Goal: Register for event/course: Register for event/course

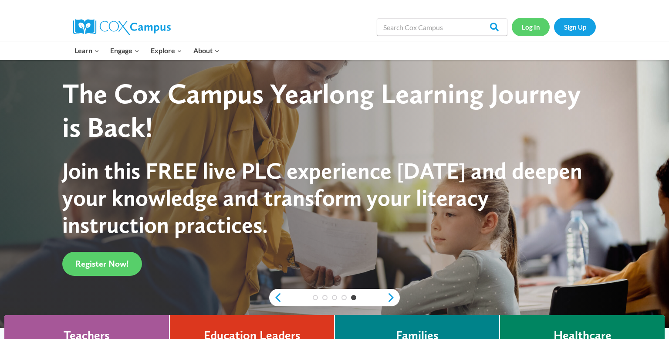
click at [537, 28] on link "Log In" at bounding box center [531, 27] width 38 height 18
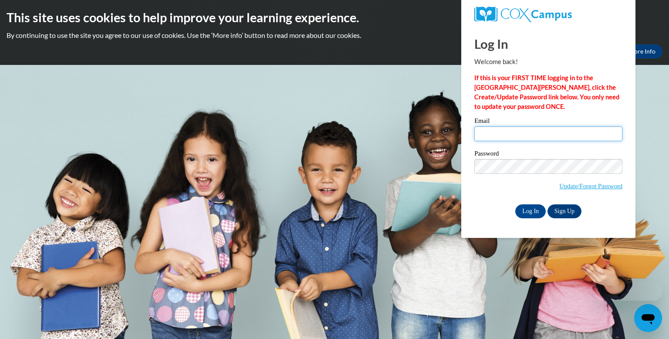
click at [494, 134] on input "Email" at bounding box center [548, 133] width 148 height 15
type input "[EMAIL_ADDRESS][DOMAIN_NAME]"
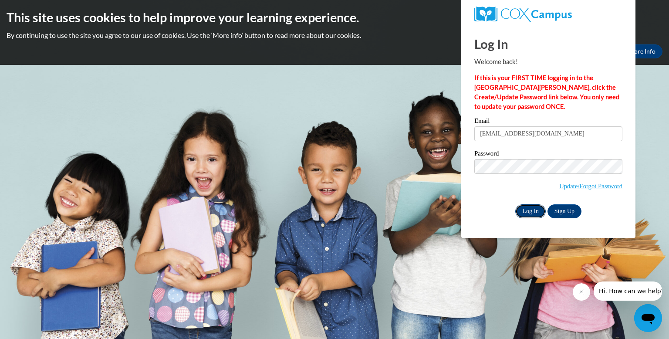
click at [527, 209] on input "Log In" at bounding box center [530, 211] width 30 height 14
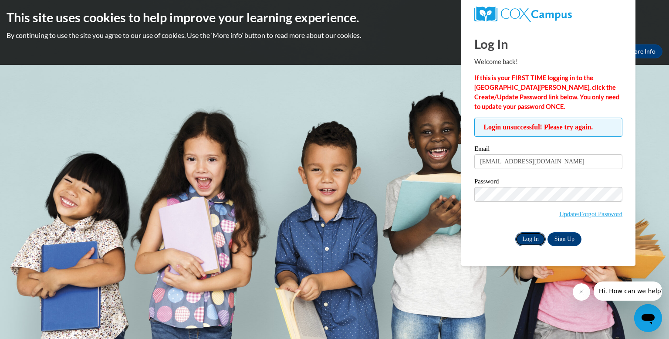
click at [527, 236] on input "Log In" at bounding box center [530, 239] width 30 height 14
click at [532, 237] on input "Log In" at bounding box center [530, 239] width 30 height 14
click at [560, 237] on link "Sign Up" at bounding box center [564, 239] width 34 height 14
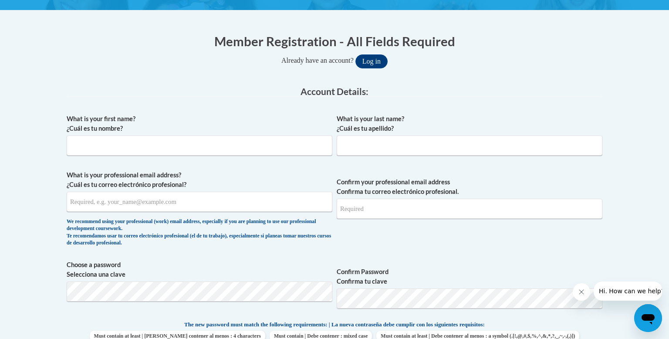
scroll to position [154, 0]
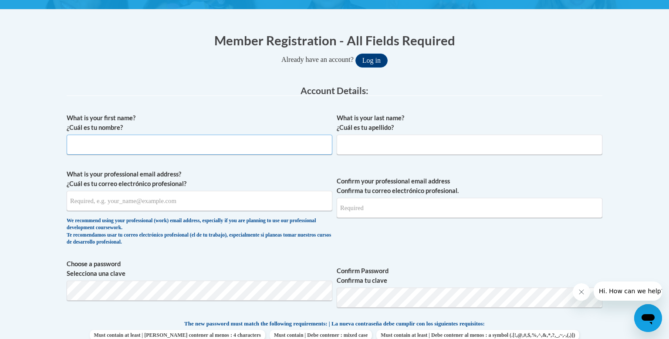
click at [108, 140] on input "What is your first name? ¿Cuál es tu nombre?" at bounding box center [200, 145] width 266 height 20
type input "Lori"
click at [379, 143] on input "What is your last name? ¿Cuál es tu apellido?" at bounding box center [470, 145] width 266 height 20
type input "Sass"
click at [111, 200] on input "What is your professional email address? ¿Cuál es tu correo electrónico profesi…" at bounding box center [200, 201] width 266 height 20
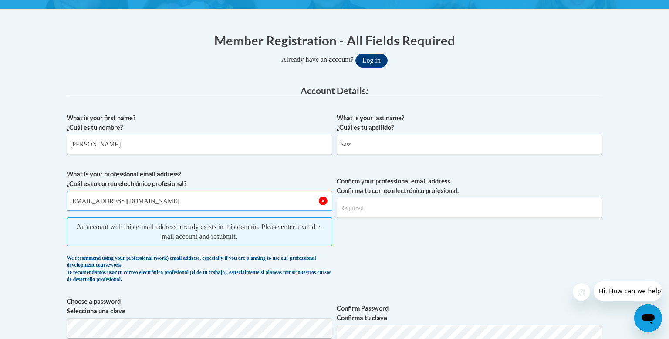
type input "[EMAIL_ADDRESS][DOMAIN_NAME]"
click at [358, 206] on input "Confirm your professional email address Confirma tu correo electrónico profesio…" at bounding box center [470, 208] width 266 height 20
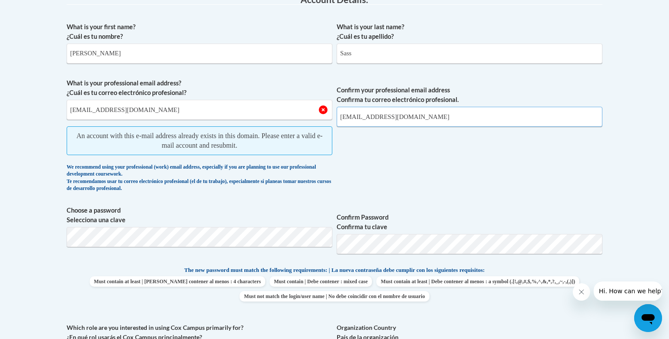
scroll to position [247, 0]
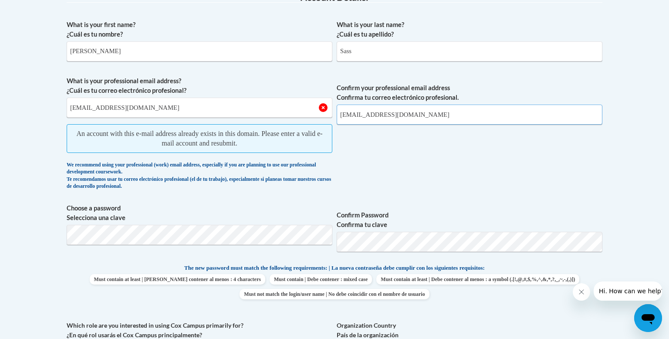
type input "[EMAIL_ADDRESS][DOMAIN_NAME]"
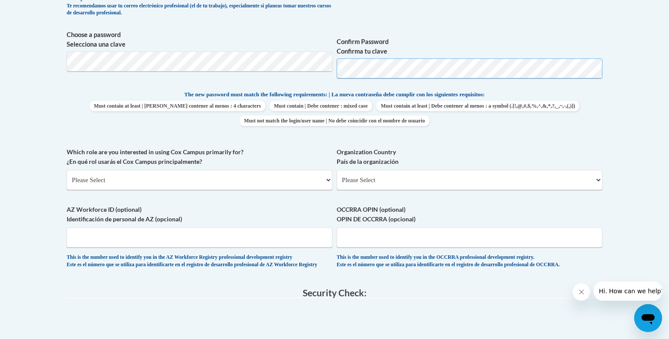
scroll to position [384, 0]
click at [330, 178] on select "Please Select College/University | Colegio/Universidad Community/Nonprofit Part…" at bounding box center [200, 179] width 266 height 20
select select "fbf2d438-af2f-41f8-98f1-81c410e29de3"
click at [67, 169] on select "Please Select College/University | Colegio/Universidad Community/Nonprofit Part…" at bounding box center [200, 179] width 266 height 20
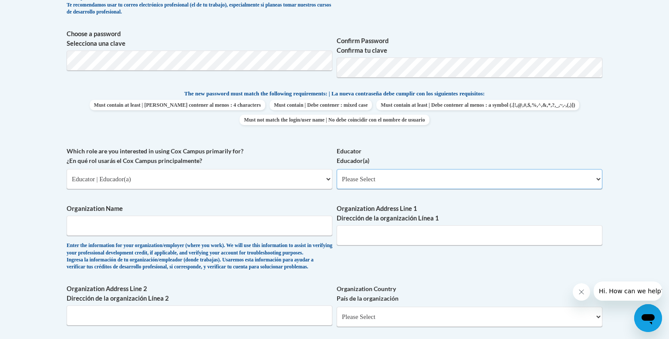
click at [599, 179] on select "Please Select Early Learning/Daycare Teacher/Family Home Care Provider | Maestr…" at bounding box center [470, 179] width 266 height 20
select select "8e40623d-54d0-45cd-9f92-5df65cd3f8cf"
click at [337, 169] on select "Please Select Early Learning/Daycare Teacher/Family Home Care Provider | Maestr…" at bounding box center [470, 179] width 266 height 20
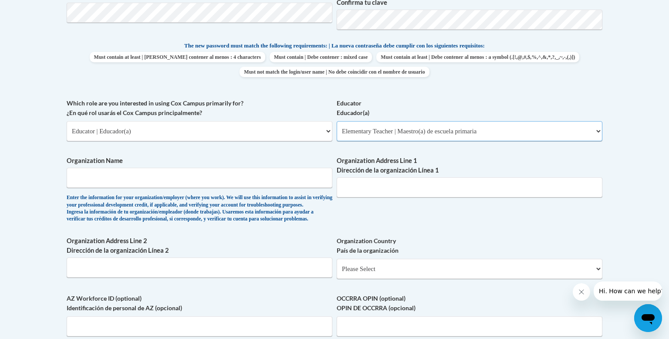
scroll to position [432, 0]
click at [95, 177] on input "Organization Name" at bounding box center [200, 178] width 266 height 20
type input "Waupun Area School District"
click at [370, 184] on input "Organization Address Line 1 Dirección de la organización Línea 1" at bounding box center [470, 187] width 266 height 20
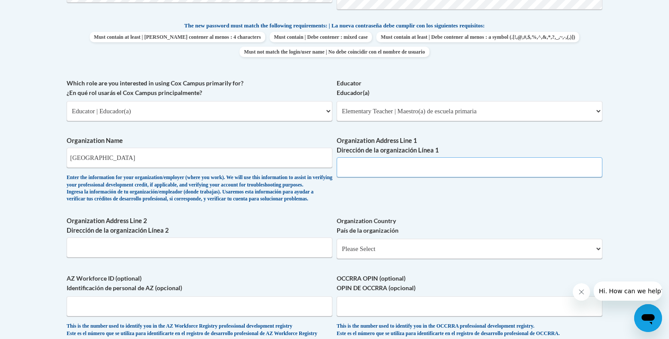
scroll to position [448, 0]
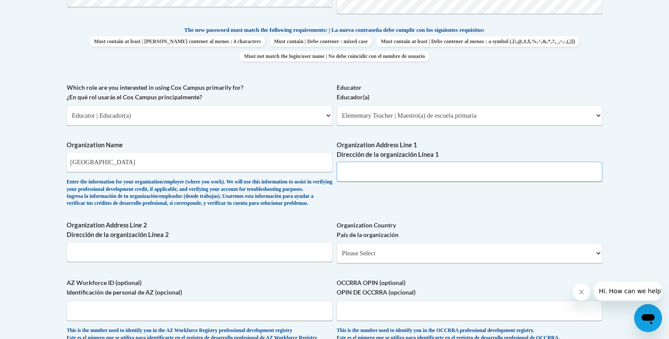
click at [352, 172] on input "Organization Address Line 1 Dirección de la organización Línea 1" at bounding box center [470, 172] width 266 height 20
type input "SAGES"
click at [107, 262] on input "Organization Address Line 2 Dirección de la organización Línea 2" at bounding box center [200, 252] width 266 height 20
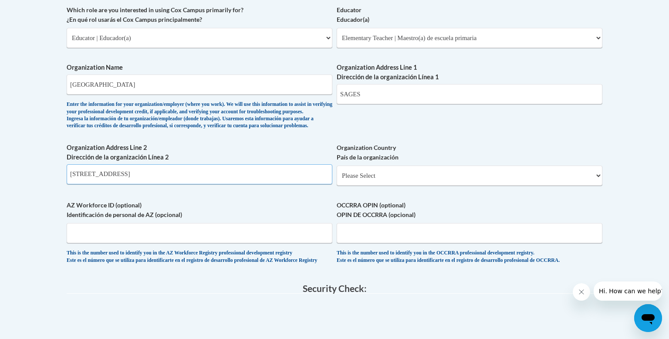
scroll to position [531, 0]
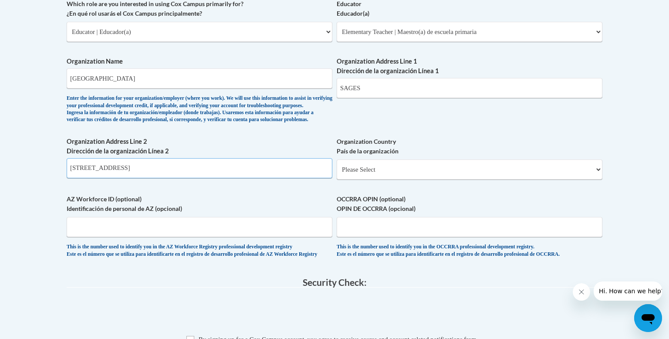
type input "200 S Depot St Fox Lake WI 59333"
click at [598, 179] on select "Please Select United States | Estados Unidos Outside of the United States | Fue…" at bounding box center [470, 169] width 266 height 20
select select "ad49bcad-a171-4b2e-b99c-48b446064914"
click at [337, 173] on select "Please Select United States | Estados Unidos Outside of the United States | Fue…" at bounding box center [470, 169] width 266 height 20
select select
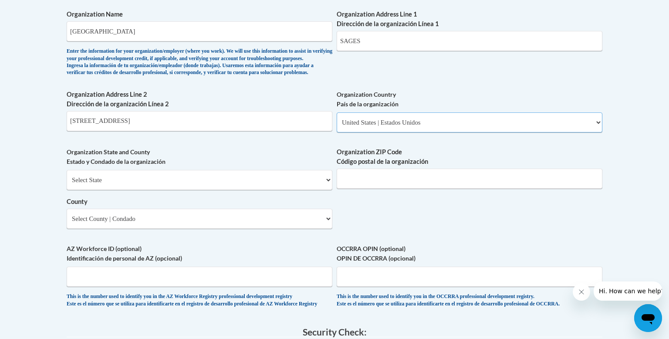
scroll to position [582, 0]
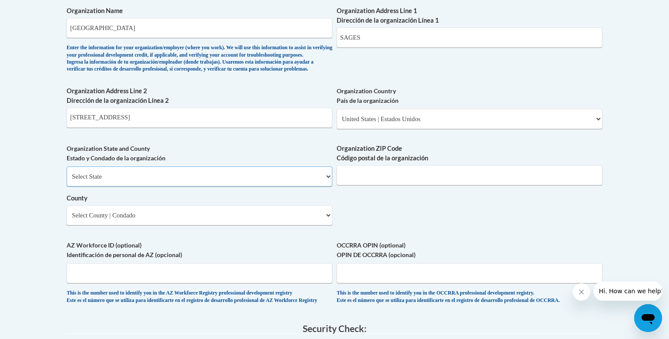
click at [328, 186] on select "Select State Alabama Alaska Arizona Arkansas California Colorado Connecticut De…" at bounding box center [200, 176] width 266 height 20
select select "Wisconsin"
click at [67, 180] on select "Select State Alabama Alaska Arizona Arkansas California Colorado Connecticut De…" at bounding box center [200, 176] width 266 height 20
click at [328, 225] on select "Select County Adams Ashland Barron Bayfield Brown Buffalo Burnett Calumet Chipp…" at bounding box center [200, 215] width 266 height 20
select select "Dodge"
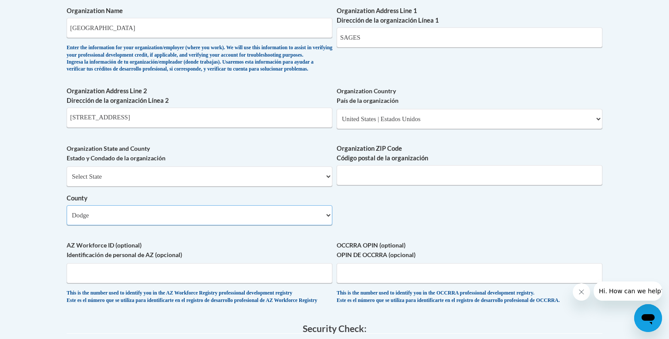
click at [67, 219] on select "Select County Adams Ashland Barron Bayfield Brown Buffalo Burnett Calumet Chipp…" at bounding box center [200, 215] width 266 height 20
click at [377, 185] on input "Organization ZIP Code Código postal de la organización" at bounding box center [470, 175] width 266 height 20
click at [363, 185] on input "Organization ZIP Code Código postal de la organización" at bounding box center [470, 175] width 266 height 20
type input "53933"
click at [173, 128] on input "200 S Depot St Fox Lake WI 59333" at bounding box center [200, 118] width 266 height 20
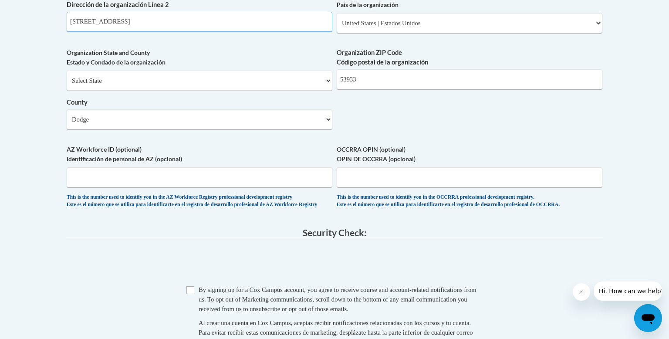
scroll to position [682, 0]
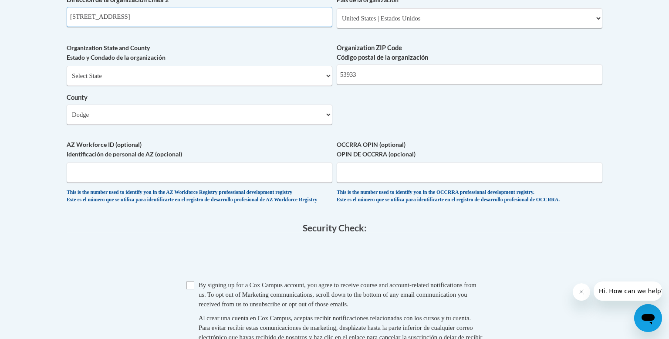
type input "200 S Depot St Fox Lake WI 53933"
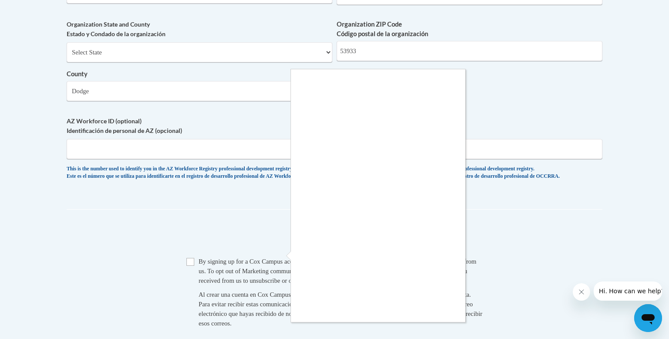
scroll to position [714, 0]
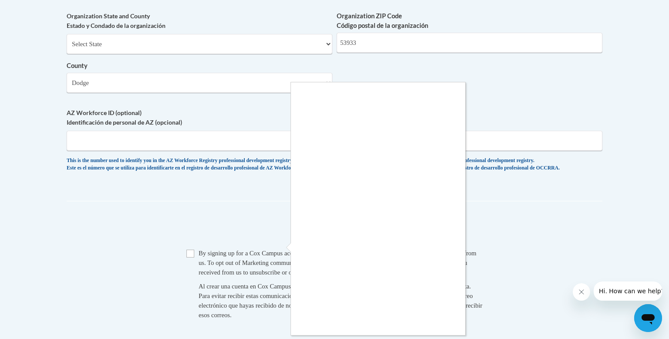
click at [495, 222] on div at bounding box center [334, 169] width 669 height 339
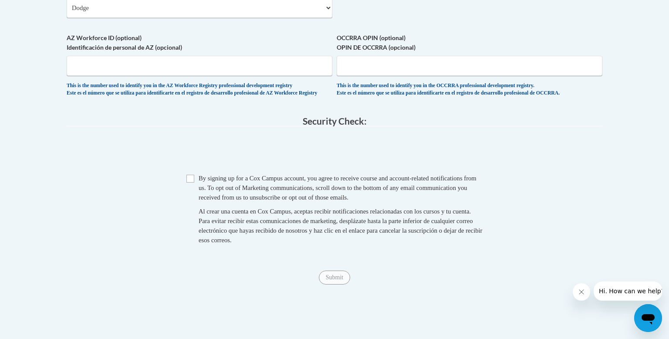
scroll to position [790, 0]
click at [189, 182] on input "Checkbox" at bounding box center [190, 178] width 8 height 8
checkbox input "true"
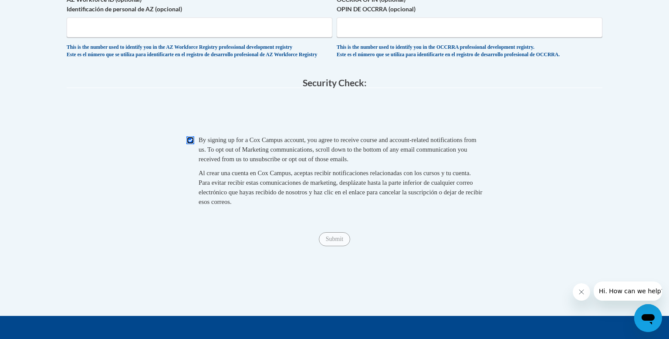
scroll to position [829, 0]
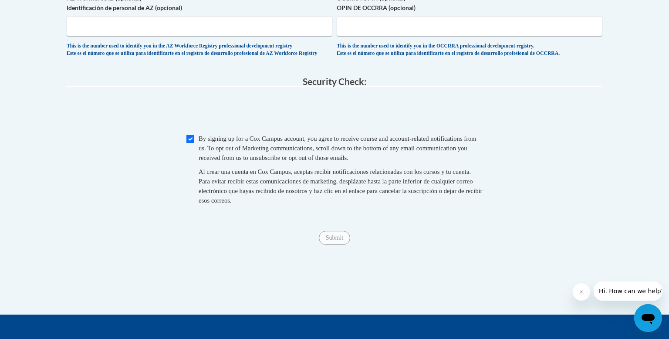
click at [331, 240] on span "Submit" at bounding box center [334, 236] width 31 height 7
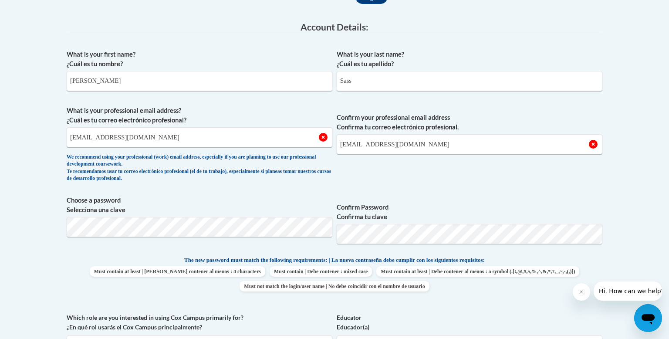
scroll to position [217, 0]
drag, startPoint x: 142, startPoint y: 137, endPoint x: 67, endPoint y: 135, distance: 75.8
click at [67, 135] on input "[EMAIL_ADDRESS][DOMAIN_NAME]" at bounding box center [200, 138] width 266 height 20
type input "[EMAIL_ADDRESS][DOMAIN_NAME]"
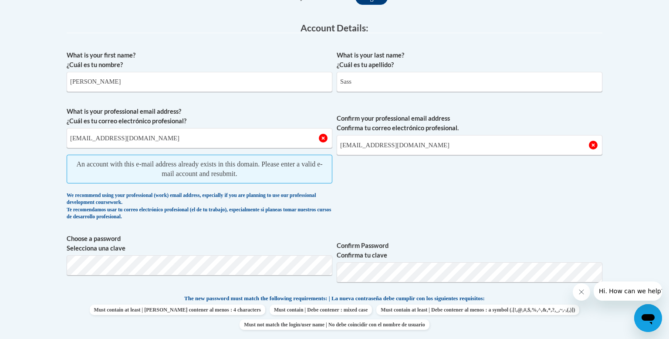
click at [375, 178] on span "Confirm your professional email address Confirma tu correo electrónico profesio…" at bounding box center [470, 166] width 266 height 118
click at [363, 179] on span "Confirm your professional email address Confirma tu correo electrónico profesio…" at bounding box center [470, 166] width 266 height 118
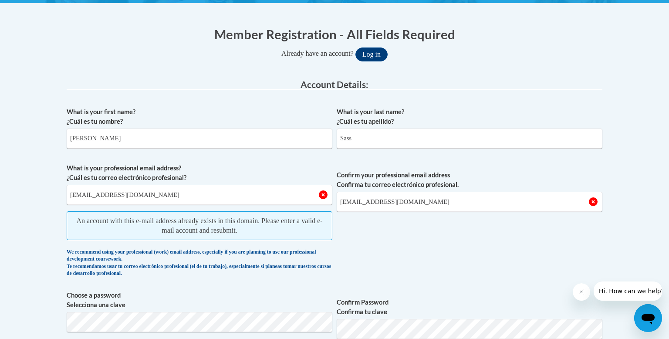
scroll to position [131, 0]
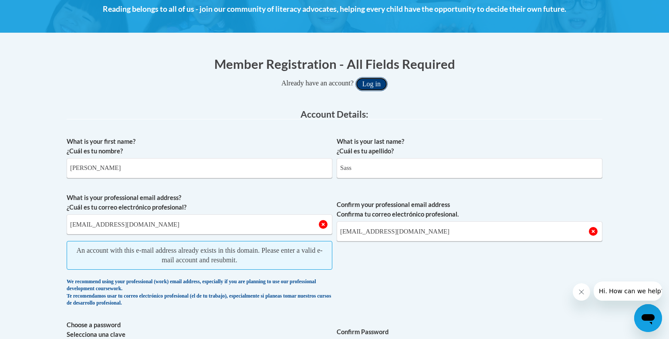
click at [371, 82] on button "Log in" at bounding box center [371, 84] width 32 height 14
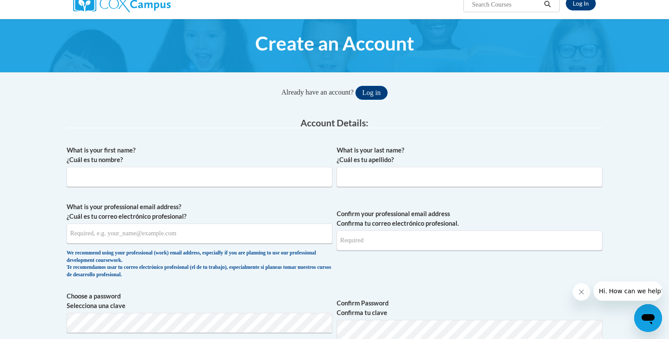
scroll to position [81, 0]
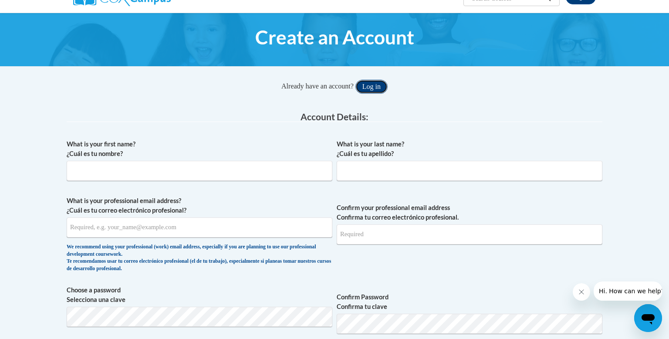
click at [376, 84] on button "Log in" at bounding box center [371, 87] width 32 height 14
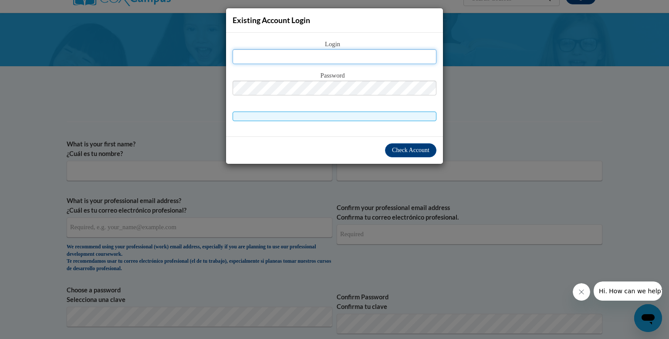
click at [313, 56] on input "text" at bounding box center [335, 56] width 204 height 15
type input "s"
type input "[EMAIL_ADDRESS][DOMAIN_NAME]"
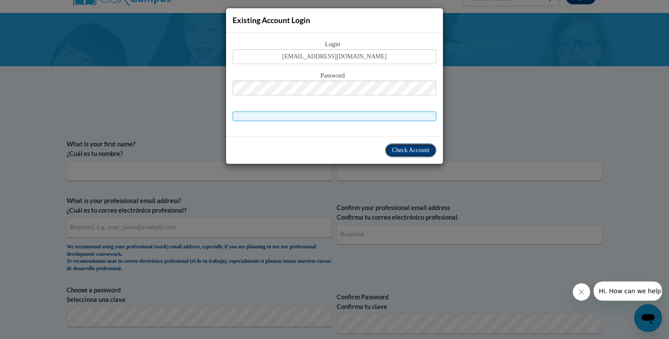
click at [414, 149] on span "Check Account" at bounding box center [410, 150] width 37 height 7
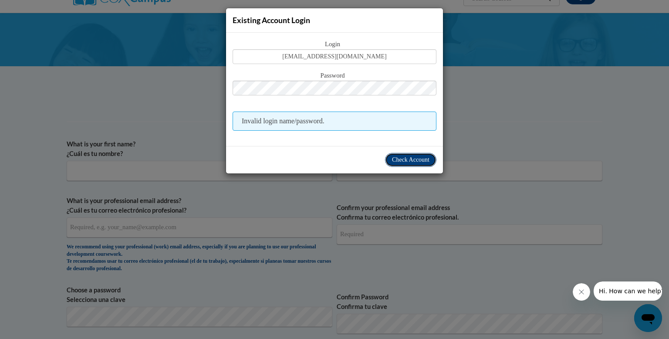
click at [399, 156] on span "Check Account" at bounding box center [410, 159] width 37 height 7
click at [414, 156] on span "Check Account" at bounding box center [410, 159] width 37 height 7
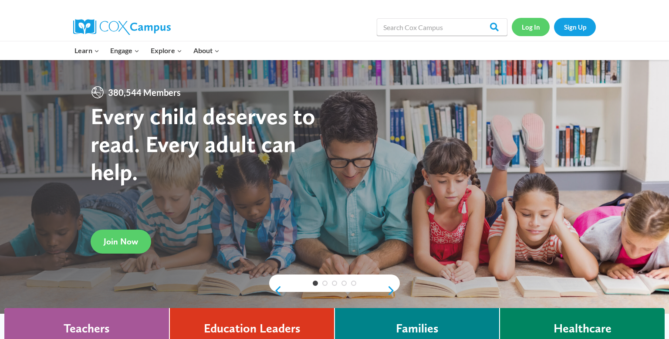
click at [528, 28] on link "Log In" at bounding box center [531, 27] width 38 height 18
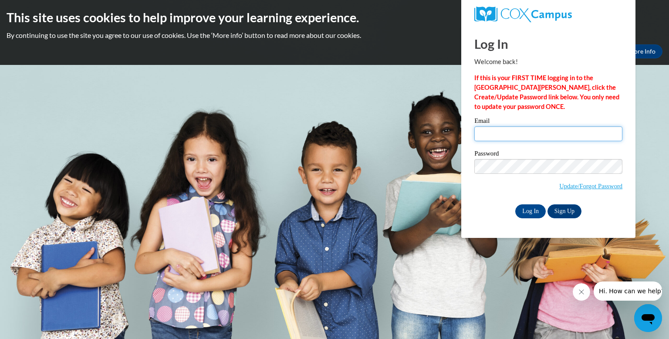
click at [510, 132] on input "Email" at bounding box center [548, 133] width 148 height 15
type input "[EMAIL_ADDRESS][DOMAIN_NAME]"
click at [531, 212] on input "Log In" at bounding box center [530, 211] width 30 height 14
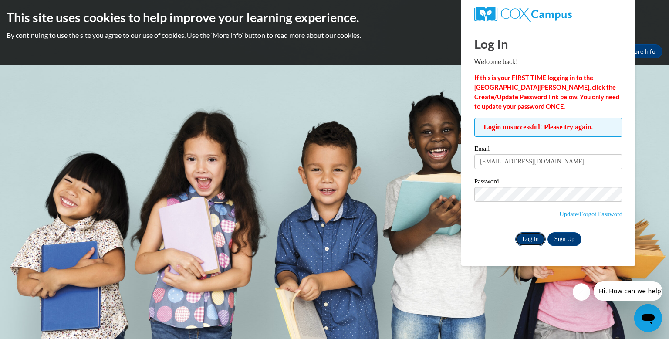
click at [527, 240] on input "Log In" at bounding box center [530, 239] width 30 height 14
click at [557, 238] on link "Sign Up" at bounding box center [564, 239] width 34 height 14
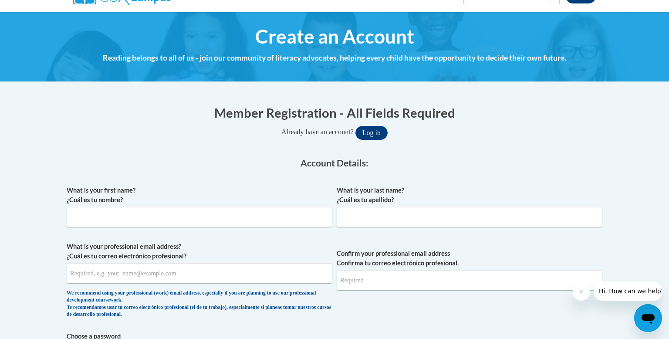
scroll to position [82, 0]
click at [122, 217] on input "What is your first name? ¿Cuál es tu nombre?" at bounding box center [200, 217] width 266 height 20
type input "Lori"
click at [347, 213] on input "What is your last name? ¿Cuál es tu apellido?" at bounding box center [470, 217] width 266 height 20
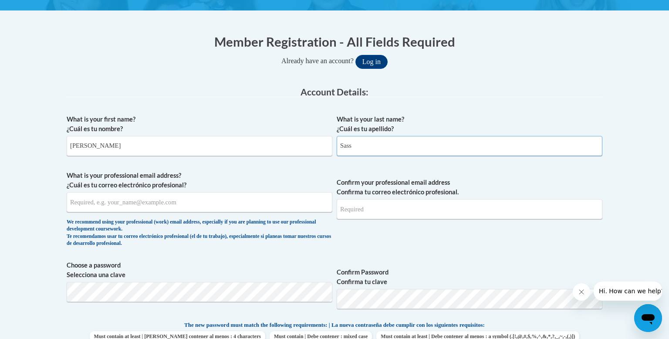
scroll to position [156, 0]
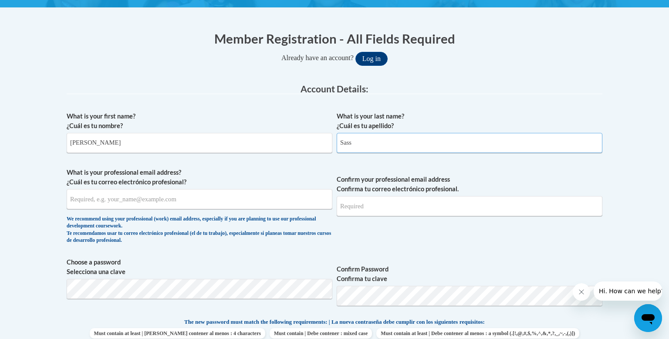
type input "Sass"
click at [86, 200] on input "What is your professional email address? ¿Cuál es tu correo electrónico profesi…" at bounding box center [200, 199] width 266 height 20
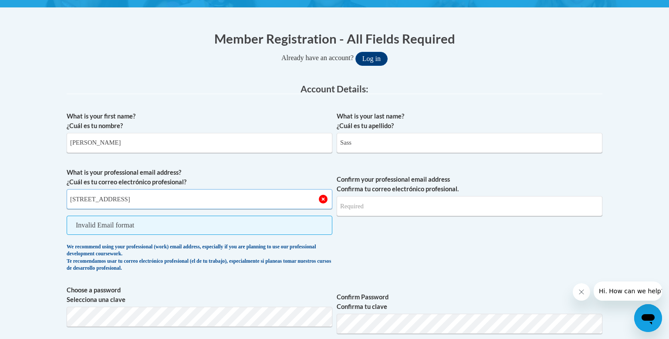
click at [163, 199] on input "200 S Depot St Fox lake WI" at bounding box center [200, 199] width 266 height 20
type input "2"
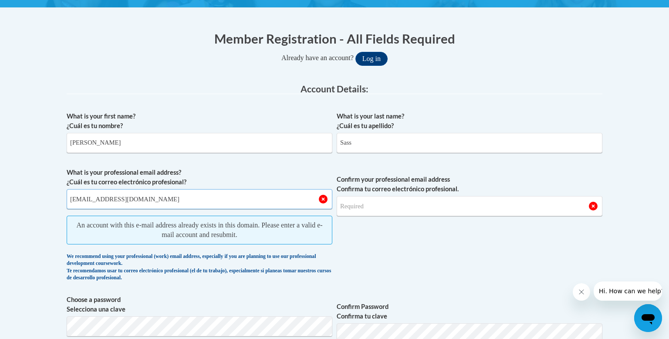
type input "lsass@waupun.k12.wi.us"
click at [395, 245] on span "Confirm your professional email address Confirma tu correo electrónico profesio…" at bounding box center [470, 227] width 266 height 118
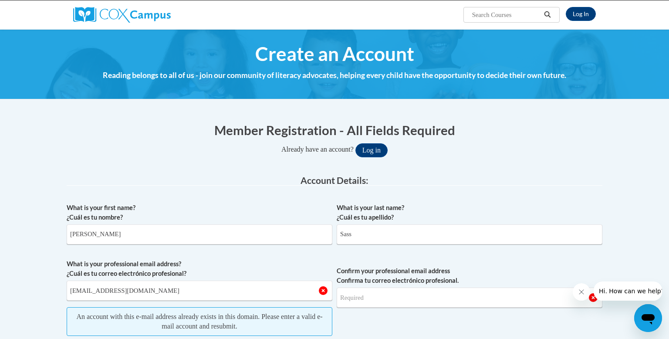
scroll to position [64, 0]
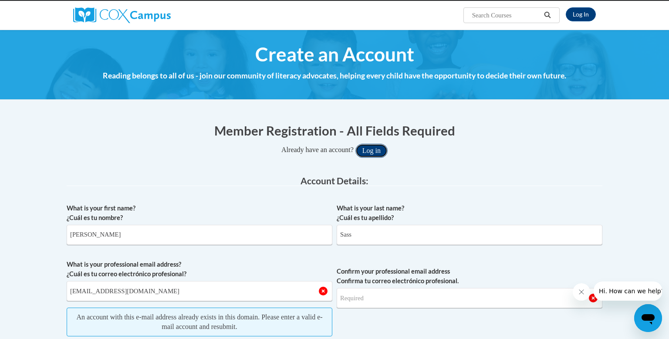
click at [374, 147] on button "Log in" at bounding box center [371, 151] width 32 height 14
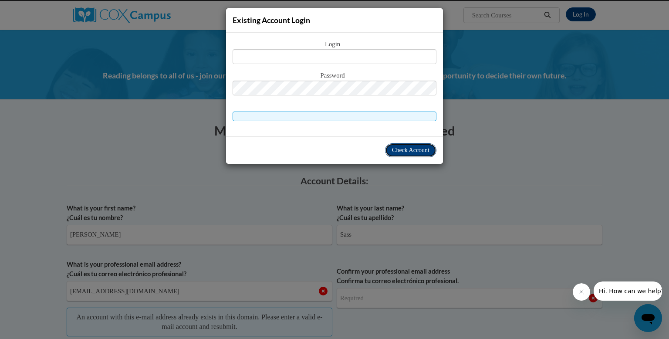
click at [409, 148] on span "Check Account" at bounding box center [410, 150] width 37 height 7
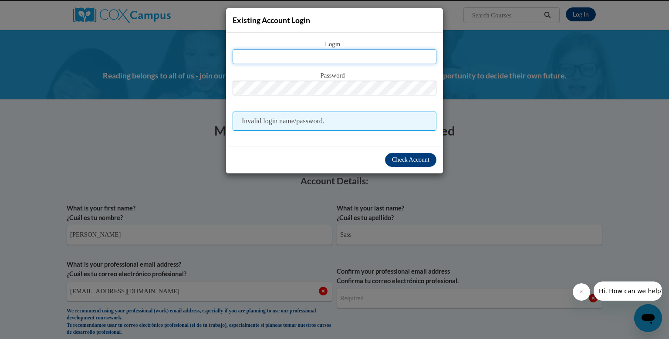
click at [276, 54] on input "text" at bounding box center [335, 56] width 204 height 15
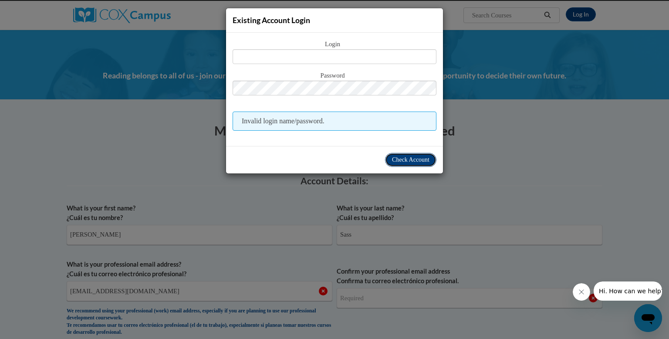
click at [419, 159] on span "Check Account" at bounding box center [410, 159] width 37 height 7
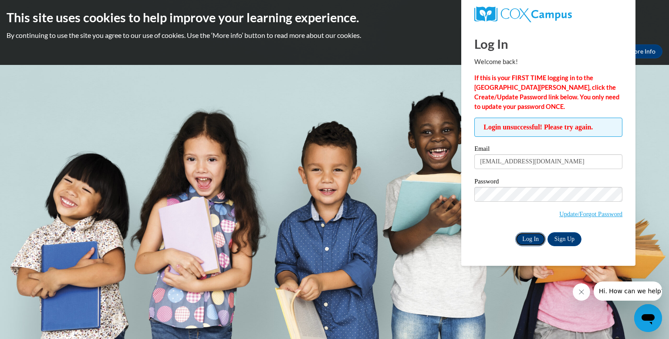
click at [526, 237] on input "Log In" at bounding box center [530, 239] width 30 height 14
click at [547, 215] on span "Update/Forgot Password" at bounding box center [548, 205] width 148 height 36
click at [653, 192] on body "This site uses cookies to help improve your learning experience. By continuing …" at bounding box center [334, 169] width 669 height 339
click at [557, 236] on link "Sign Up" at bounding box center [564, 239] width 34 height 14
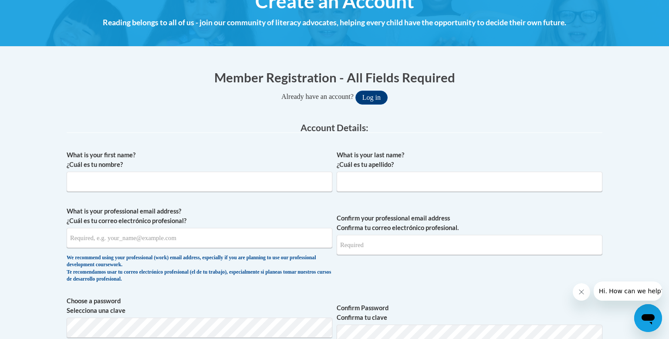
scroll to position [111, 0]
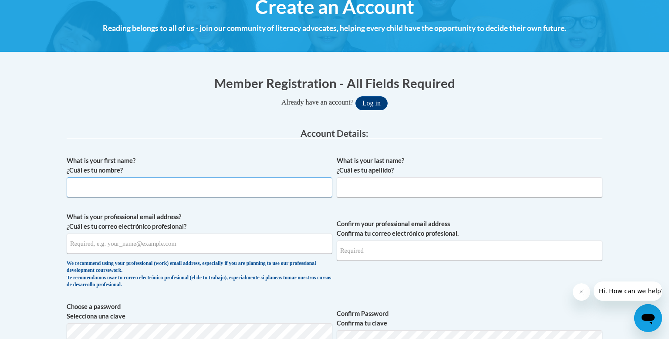
click at [84, 185] on input "What is your first name? ¿Cuál es tu nombre?" at bounding box center [200, 187] width 266 height 20
type input "Lsass@waupun.k12.wi.us"
drag, startPoint x: 146, startPoint y: 187, endPoint x: 61, endPoint y: 180, distance: 85.6
type input "Lori"
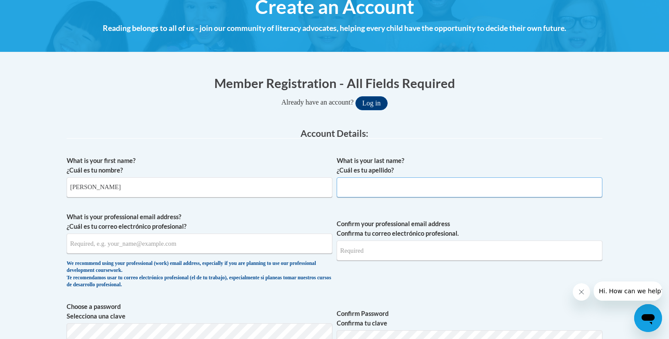
click at [355, 186] on input "What is your last name? ¿Cuál es tu apellido?" at bounding box center [470, 187] width 266 height 20
type input "Sass"
click at [88, 244] on input "What is your professional email address? ¿Cuál es tu correo electrónico profesi…" at bounding box center [200, 243] width 266 height 20
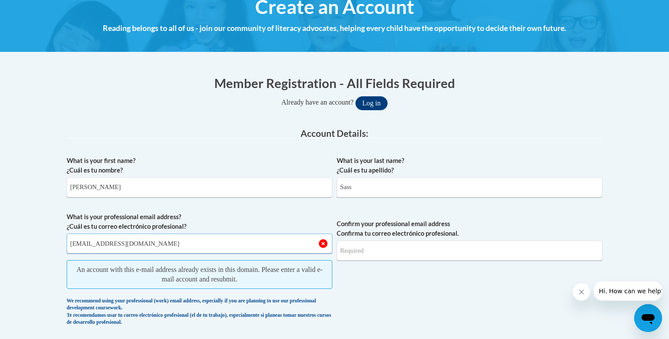
type input "[EMAIL_ADDRESS][DOMAIN_NAME]"
click at [355, 249] on input "Confirm your professional email address Confirma tu correo electrónico profesio…" at bounding box center [470, 250] width 266 height 20
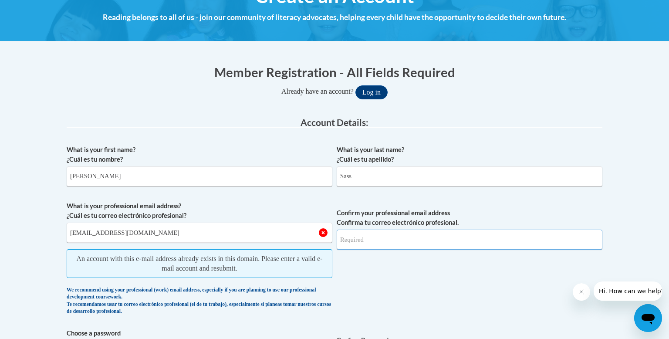
scroll to position [125, 0]
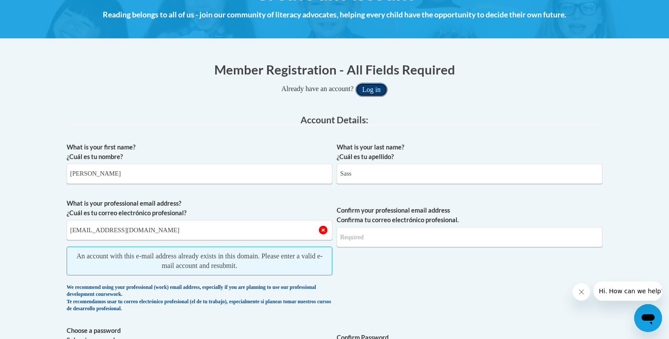
click at [375, 87] on button "Log in" at bounding box center [371, 90] width 32 height 14
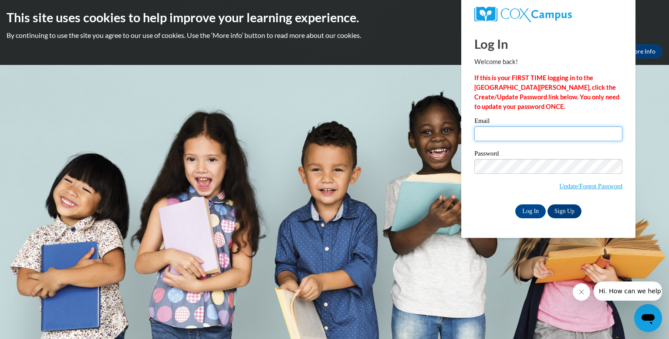
click at [506, 134] on input "Email" at bounding box center [548, 133] width 148 height 15
type input "[EMAIL_ADDRESS][DOMAIN_NAME]"
click at [535, 211] on input "Log In" at bounding box center [530, 211] width 30 height 14
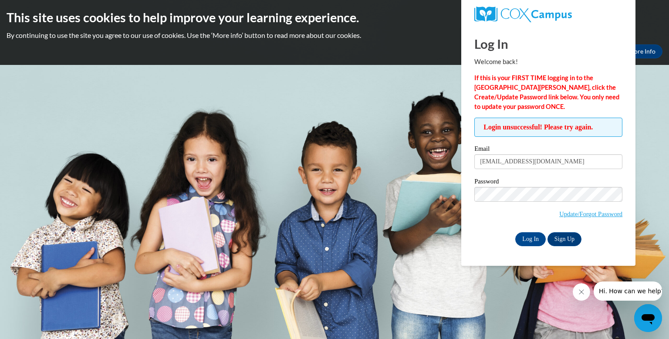
click at [645, 101] on body "This site uses cookies to help improve your learning experience. By continuing …" at bounding box center [334, 169] width 669 height 339
click at [395, 108] on body "This site uses cookies to help improve your learning experience. By continuing …" at bounding box center [334, 169] width 669 height 339
click at [410, 49] on div "Okay More Info" at bounding box center [335, 51] width 656 height 14
click at [533, 241] on input "Log In" at bounding box center [530, 239] width 30 height 14
click at [568, 213] on link "Update/Forgot Password" at bounding box center [590, 213] width 63 height 7
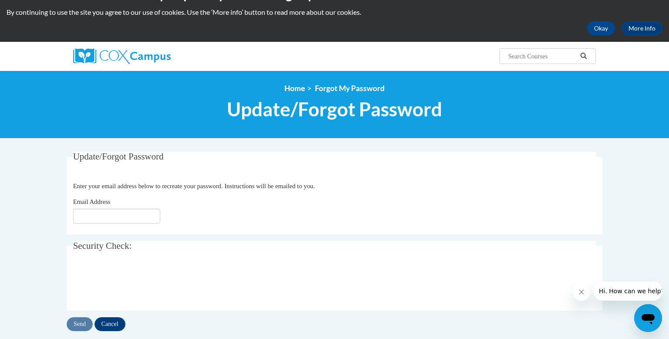
scroll to position [24, 0]
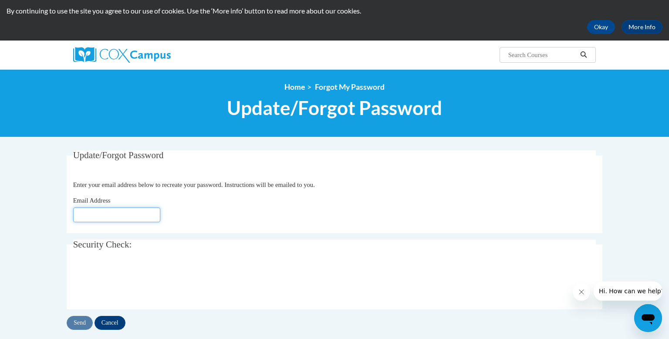
click at [87, 216] on input "Email Address" at bounding box center [116, 214] width 87 height 15
type input "[EMAIL_ADDRESS][DOMAIN_NAME]"
click at [265, 214] on div "Email Address lsass@waupun.k12.wi.us" at bounding box center [334, 209] width 523 height 27
click at [77, 323] on input "Send" at bounding box center [80, 323] width 26 height 14
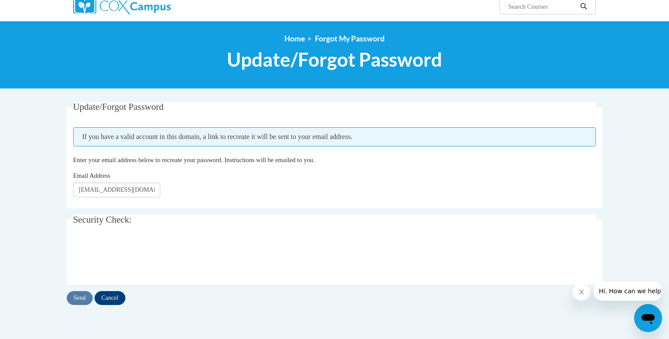
scroll to position [77, 0]
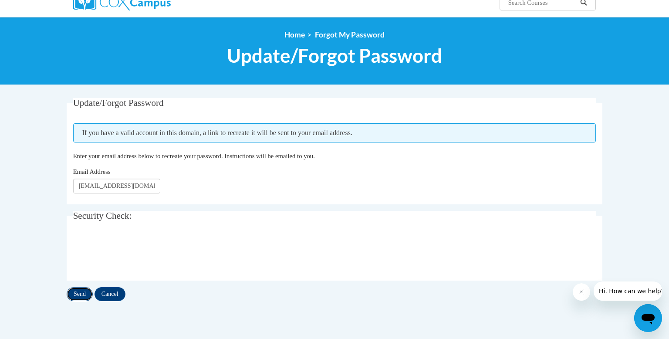
click at [83, 291] on input "Send" at bounding box center [80, 294] width 26 height 14
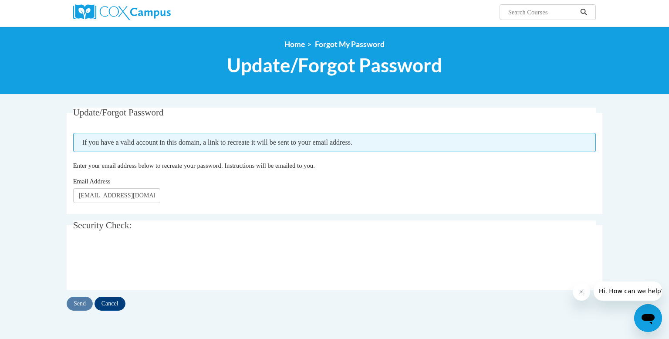
scroll to position [68, 0]
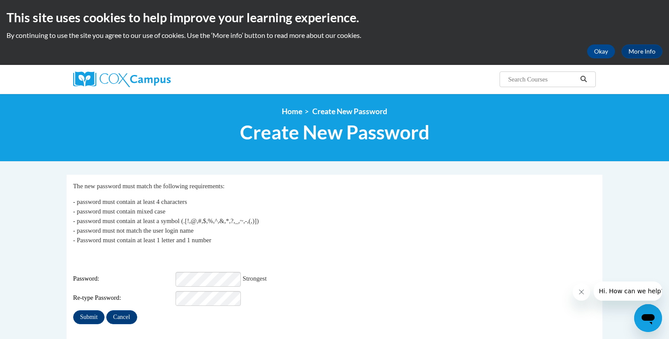
drag, startPoint x: 198, startPoint y: 313, endPoint x: 425, endPoint y: 260, distance: 233.5
click at [426, 259] on div "My Password The new password must match the following requirements: - password …" at bounding box center [334, 252] width 523 height 143
click at [91, 312] on div "My Password The new password must match the following requirements: - password …" at bounding box center [334, 252] width 523 height 143
drag, startPoint x: 222, startPoint y: 299, endPoint x: 89, endPoint y: 314, distance: 133.7
click at [89, 314] on input "Submit" at bounding box center [88, 317] width 31 height 14
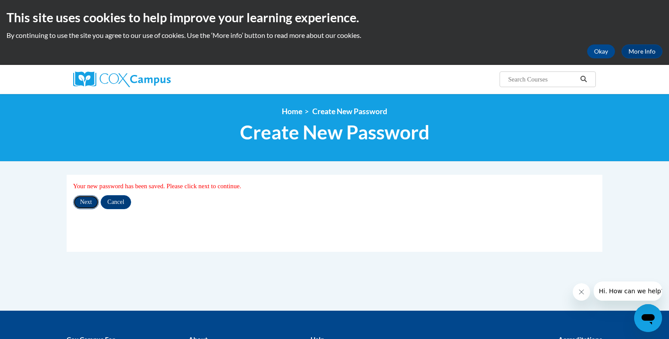
click at [89, 201] on input "Next" at bounding box center [86, 202] width 26 height 14
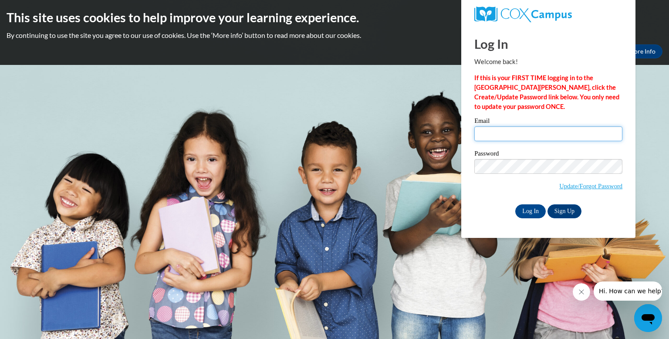
type input "[EMAIL_ADDRESS][DOMAIN_NAME]"
click at [529, 212] on input "Log In" at bounding box center [530, 211] width 30 height 14
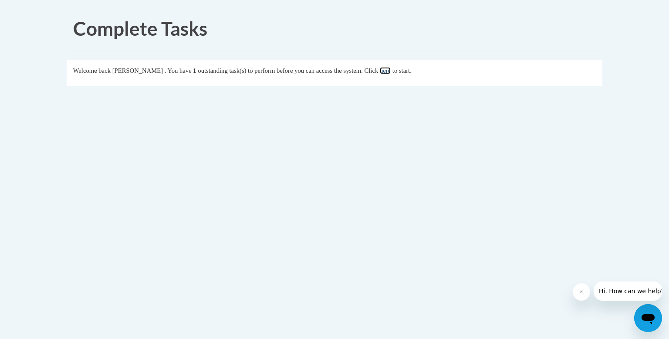
click at [389, 69] on link "here" at bounding box center [385, 70] width 11 height 7
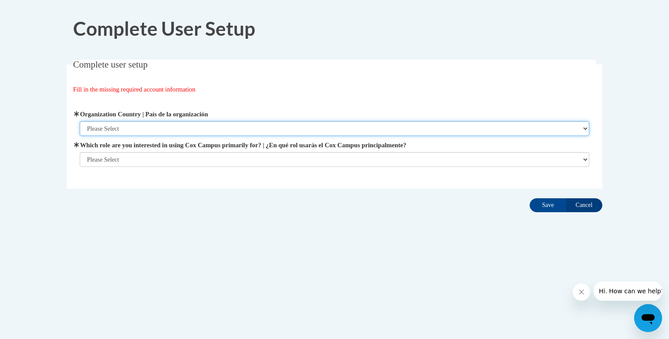
click at [588, 127] on select "Please Select United States | Estados Unidos Outside of the United States | Fue…" at bounding box center [335, 128] width 510 height 15
select select "ad49bcad-a171-4b2e-b99c-48b446064914"
click at [80, 121] on select "Please Select United States | Estados Unidos Outside of the United States | Fue…" at bounding box center [335, 128] width 510 height 15
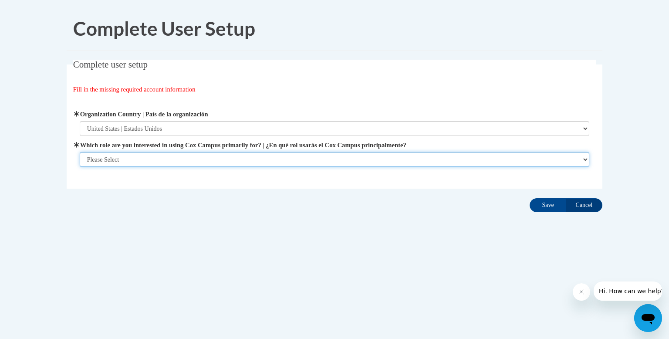
click at [583, 161] on select "Please Select College/University | Colegio/Universidad Community/Nonprofit Part…" at bounding box center [335, 159] width 510 height 15
select select "fbf2d438-af2f-41f8-98f1-81c410e29de3"
click at [80, 167] on select "Please Select College/University | Colegio/Universidad Community/Nonprofit Part…" at bounding box center [335, 159] width 510 height 15
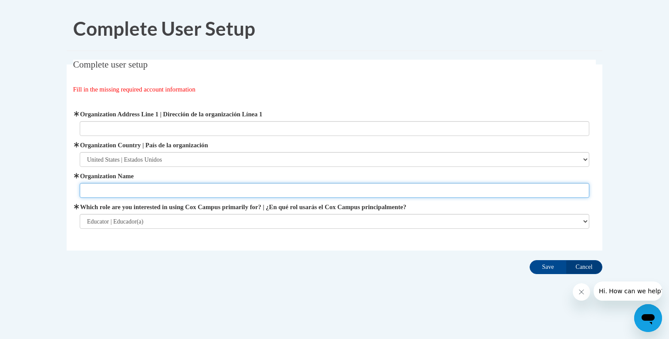
click at [236, 189] on input "Organization Name" at bounding box center [335, 190] width 510 height 15
type input "Waupun Area School District"
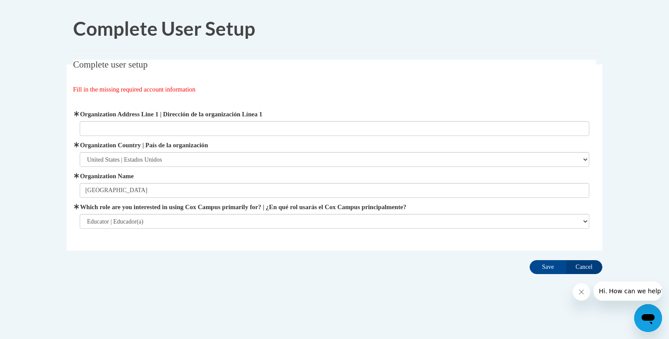
click at [243, 207] on label "Which role are you interested in using Cox Campus primarily for? | ¿En qué rol …" at bounding box center [335, 207] width 510 height 10
click at [243, 214] on select "Please Select College/University | Colegio/Universidad Community/Nonprofit Part…" at bounding box center [335, 221] width 510 height 15
click at [548, 264] on input "Save" at bounding box center [548, 267] width 37 height 14
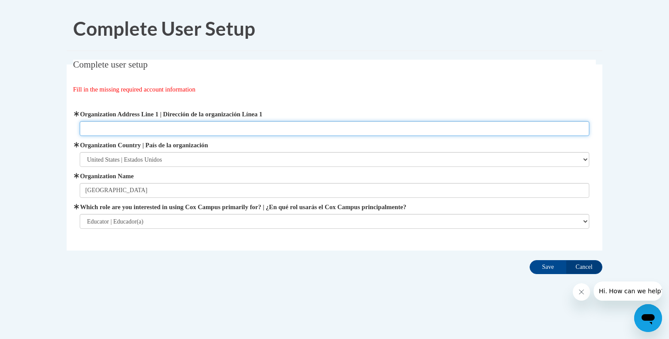
click at [88, 127] on input "Organization Address Line 1 | Dirección de la organización Línea 1" at bounding box center [335, 128] width 510 height 15
type input "200 S Depot St Fox Lake Wi 59333"
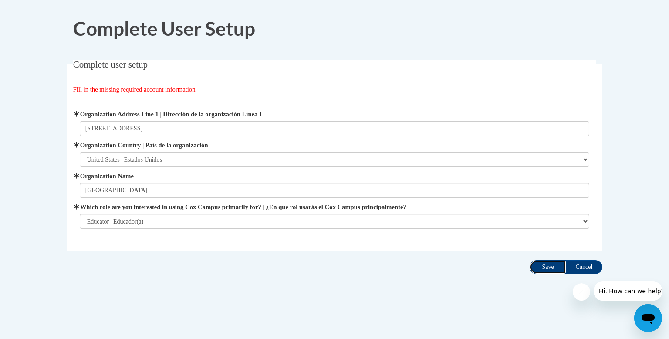
click at [544, 265] on input "Save" at bounding box center [548, 267] width 37 height 14
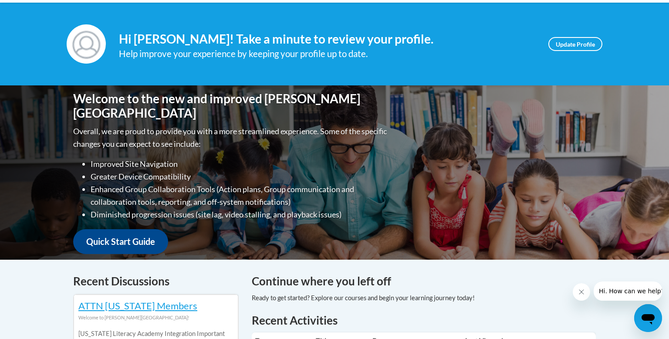
scroll to position [110, 0]
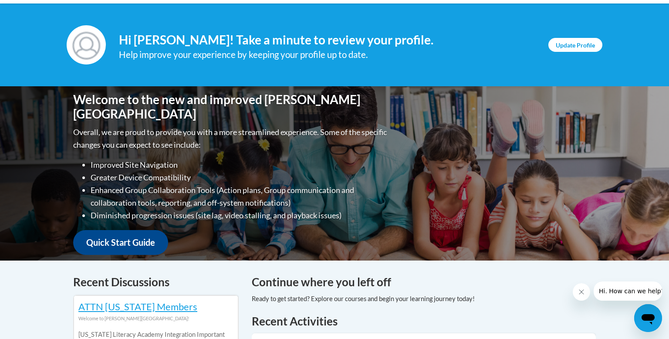
click at [582, 44] on link "Update Profile" at bounding box center [575, 45] width 54 height 14
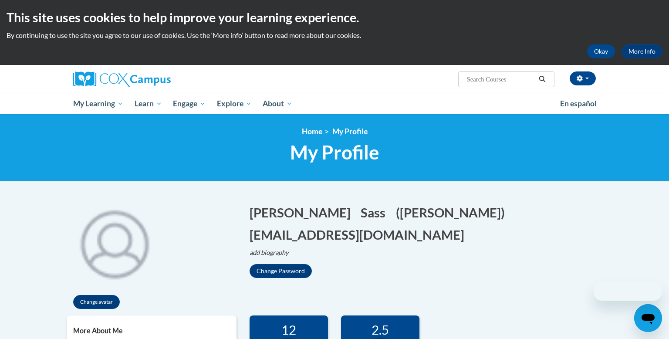
click at [583, 45] on div "Okay More Info" at bounding box center [335, 51] width 656 height 14
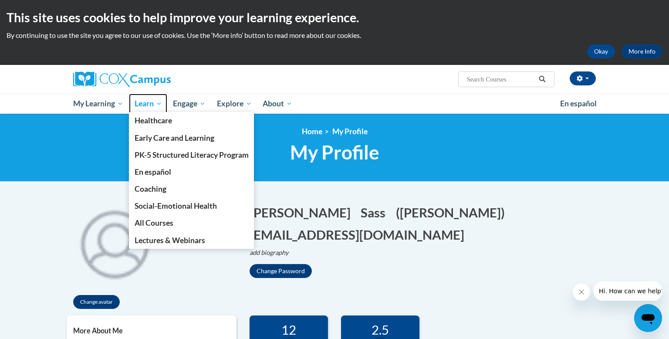
click at [142, 101] on span "Learn" at bounding box center [148, 103] width 27 height 10
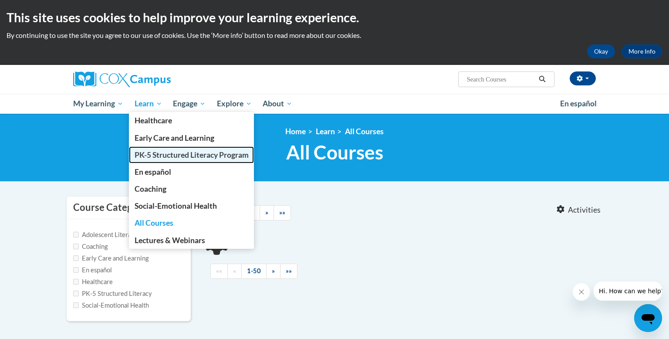
click at [173, 155] on span "PK-5 Structured Literacy Program" at bounding box center [192, 154] width 114 height 9
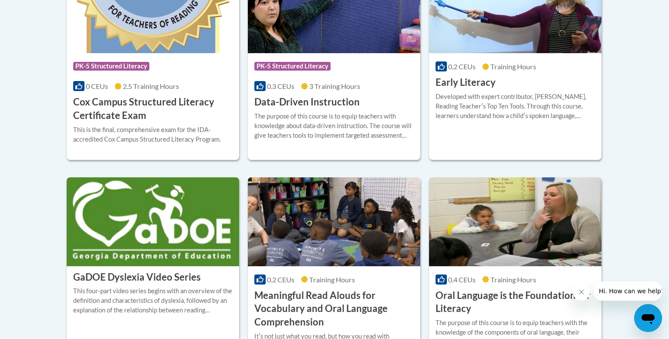
scroll to position [435, 0]
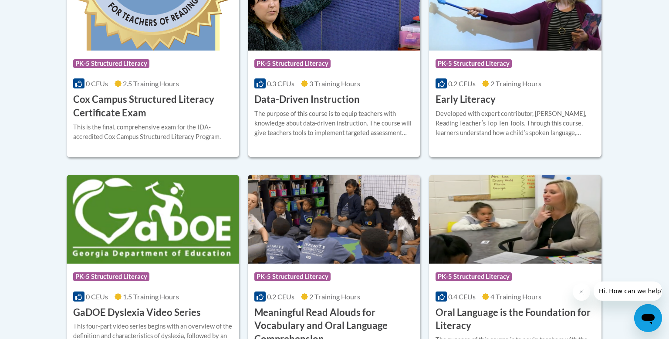
click at [338, 68] on div "Course Category: PK-5 Structured Literacy" at bounding box center [333, 65] width 159 height 20
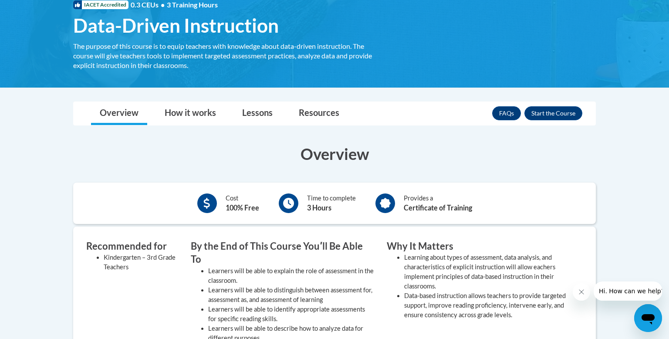
scroll to position [139, 0]
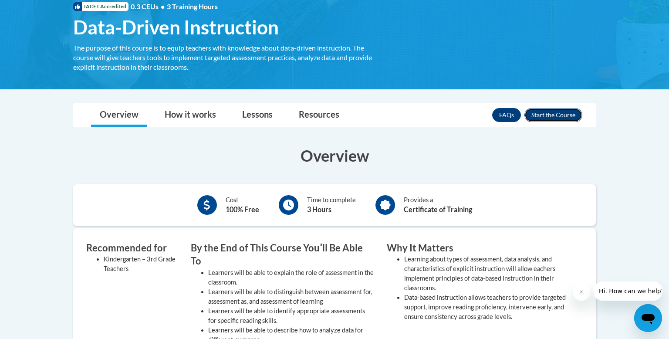
click at [549, 114] on button "Enroll" at bounding box center [553, 115] width 58 height 14
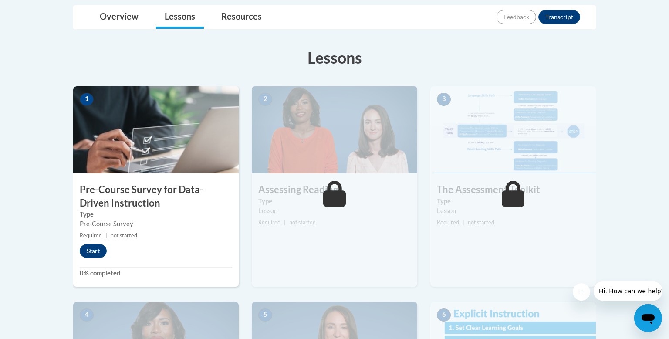
scroll to position [219, 0]
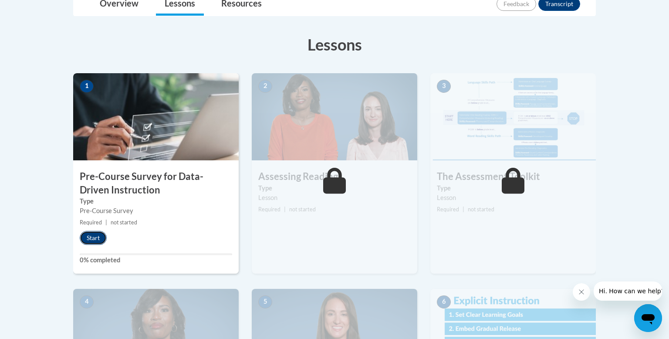
click at [97, 238] on button "Start" at bounding box center [93, 238] width 27 height 14
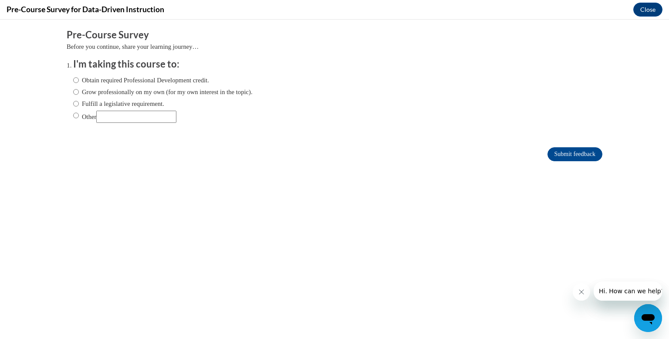
scroll to position [0, 0]
click at [76, 105] on input "Fulfill a legislative requirement." at bounding box center [76, 104] width 6 height 10
radio input "true"
click at [581, 154] on input "Submit feedback" at bounding box center [574, 154] width 55 height 14
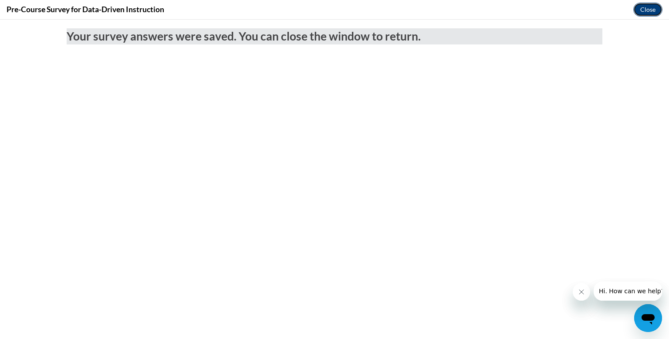
click at [652, 8] on button "Close" at bounding box center [647, 10] width 29 height 14
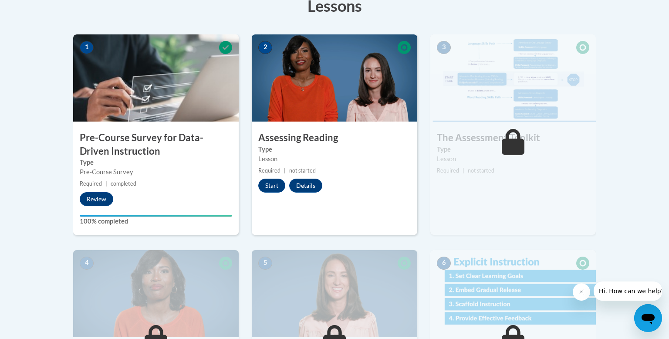
scroll to position [262, 0]
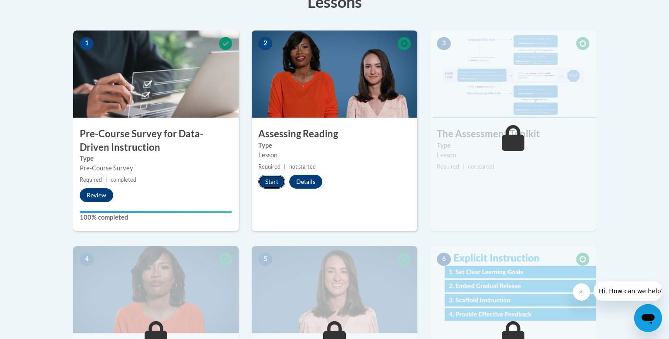
click at [269, 180] on button "Start" at bounding box center [271, 182] width 27 height 14
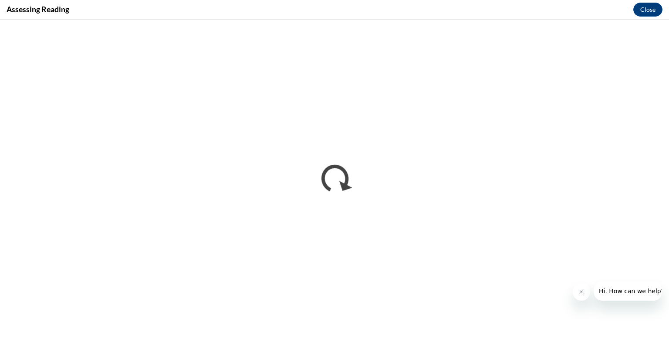
scroll to position [0, 0]
